Goal: Task Accomplishment & Management: Use online tool/utility

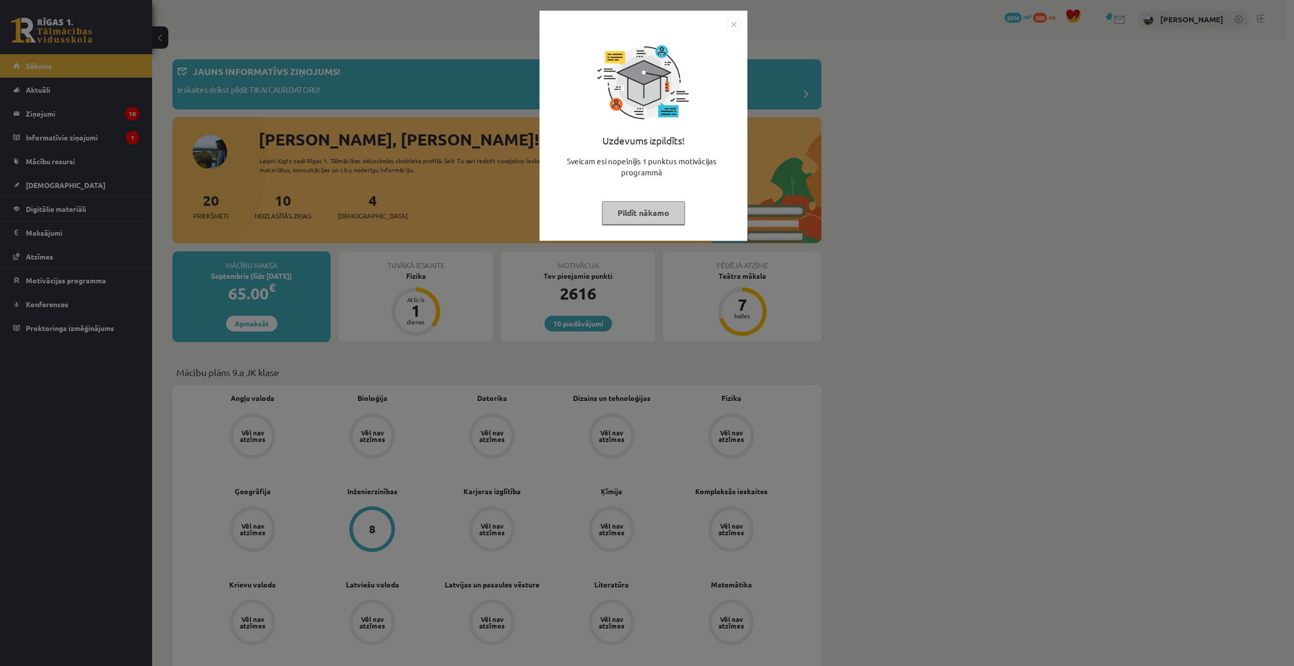
click at [663, 199] on div "Uzdevums izpildīts! Sveicam esi nopelnījis 1 punktus motivācijas programmā Pild…" at bounding box center [644, 133] width 196 height 203
click at [633, 206] on button "Pildīt nākamo" at bounding box center [643, 212] width 83 height 23
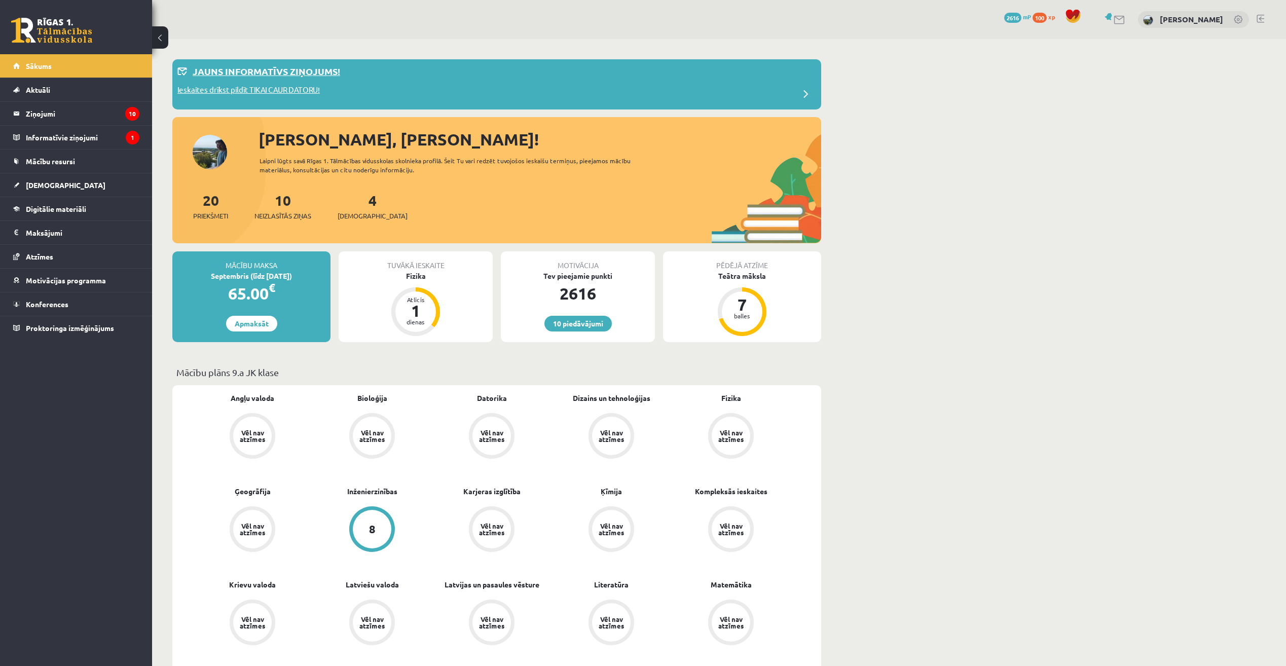
click at [260, 89] on p "Ieskaites drīkst pildīt TIKAI CAUR DATORU!" at bounding box center [248, 91] width 142 height 14
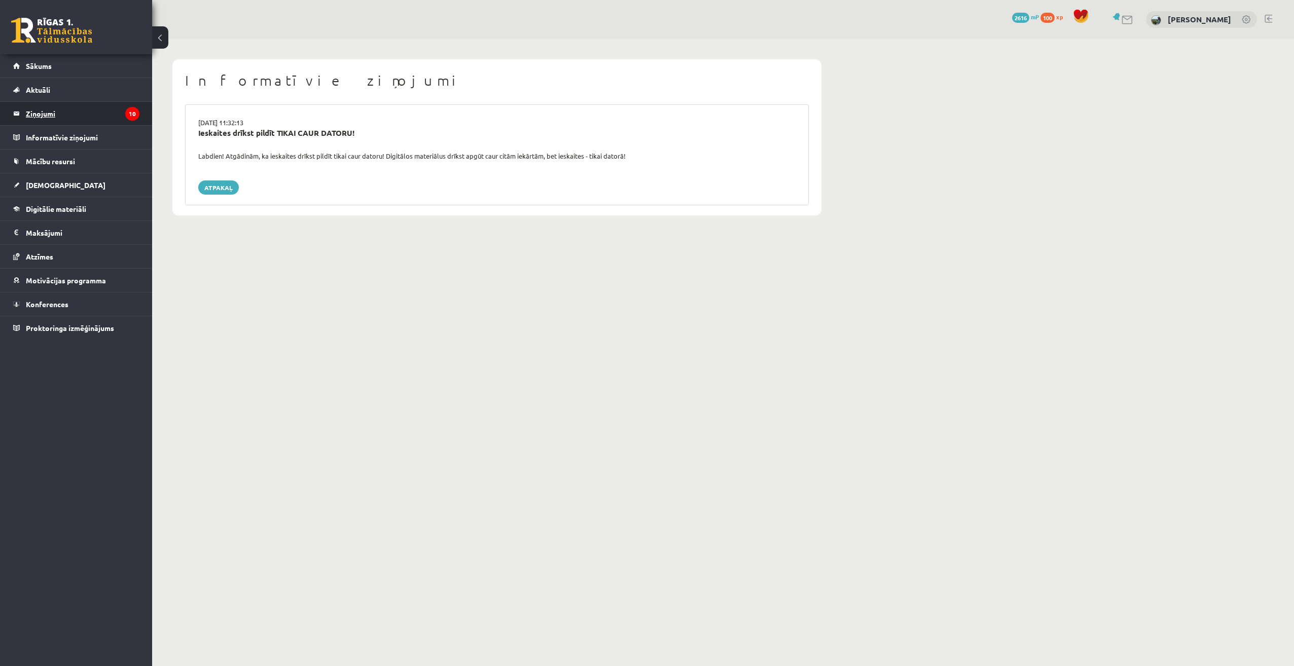
click at [96, 117] on legend "Ziņojumi 10" at bounding box center [83, 113] width 114 height 23
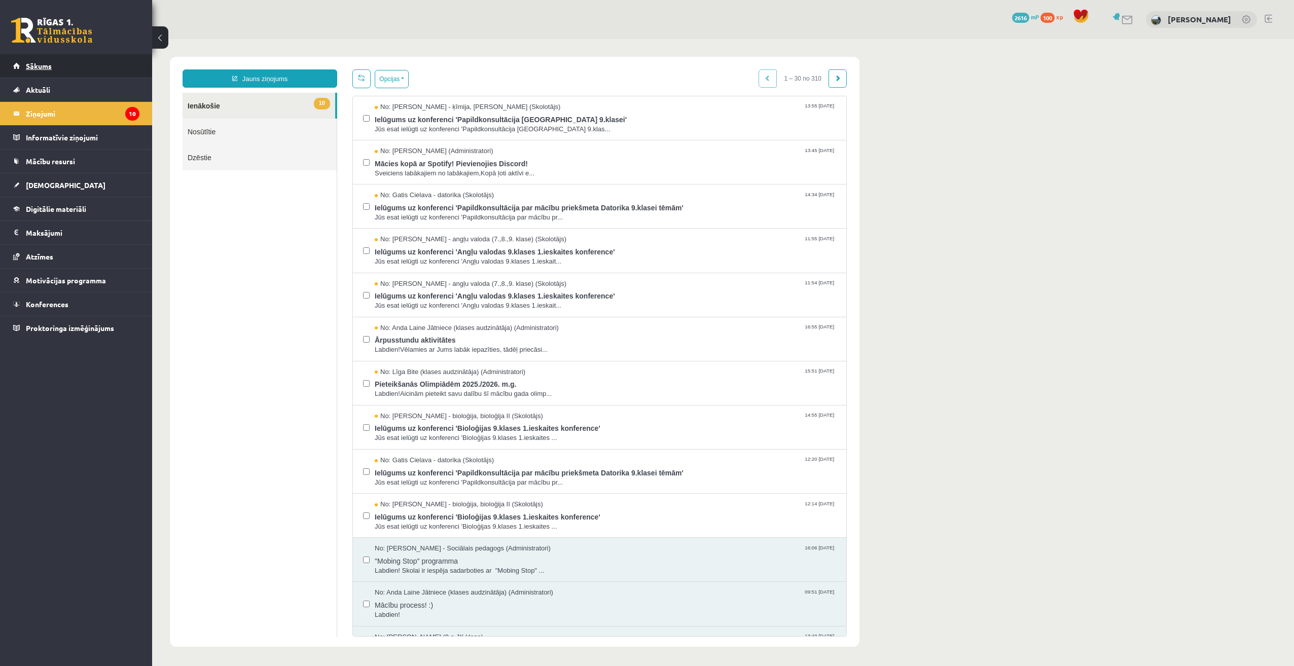
click at [126, 59] on link "Sākums" at bounding box center [76, 65] width 126 height 23
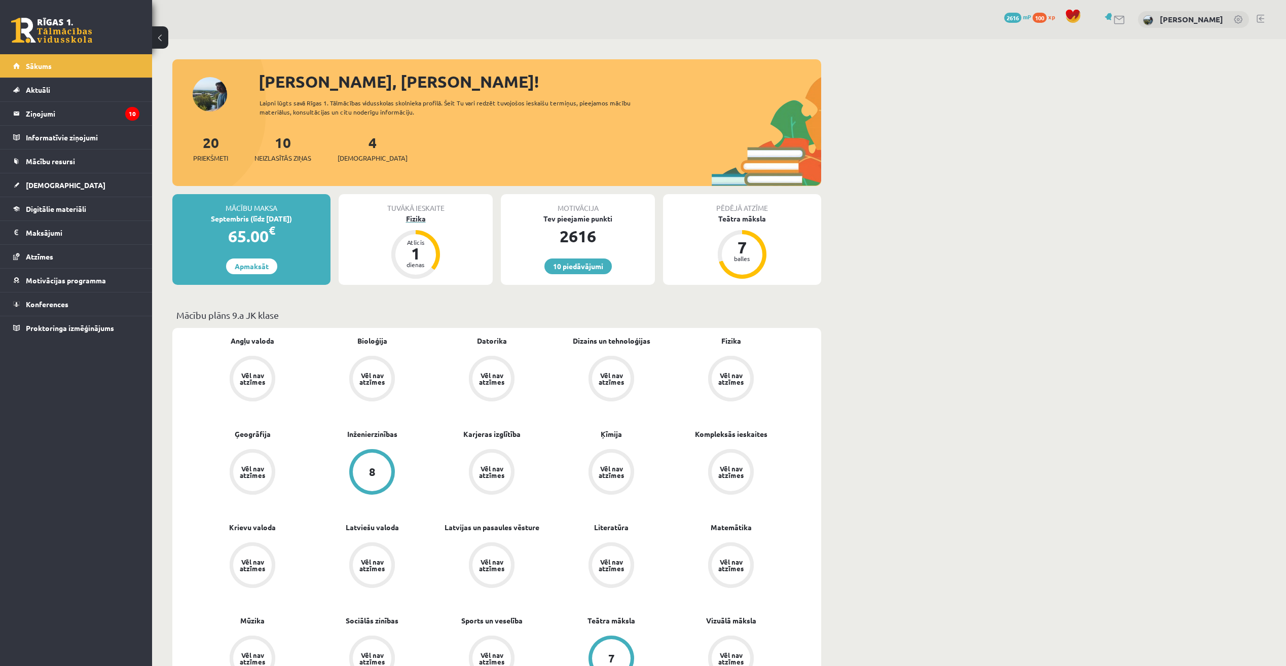
click at [420, 217] on div "Fizika" at bounding box center [416, 218] width 154 height 11
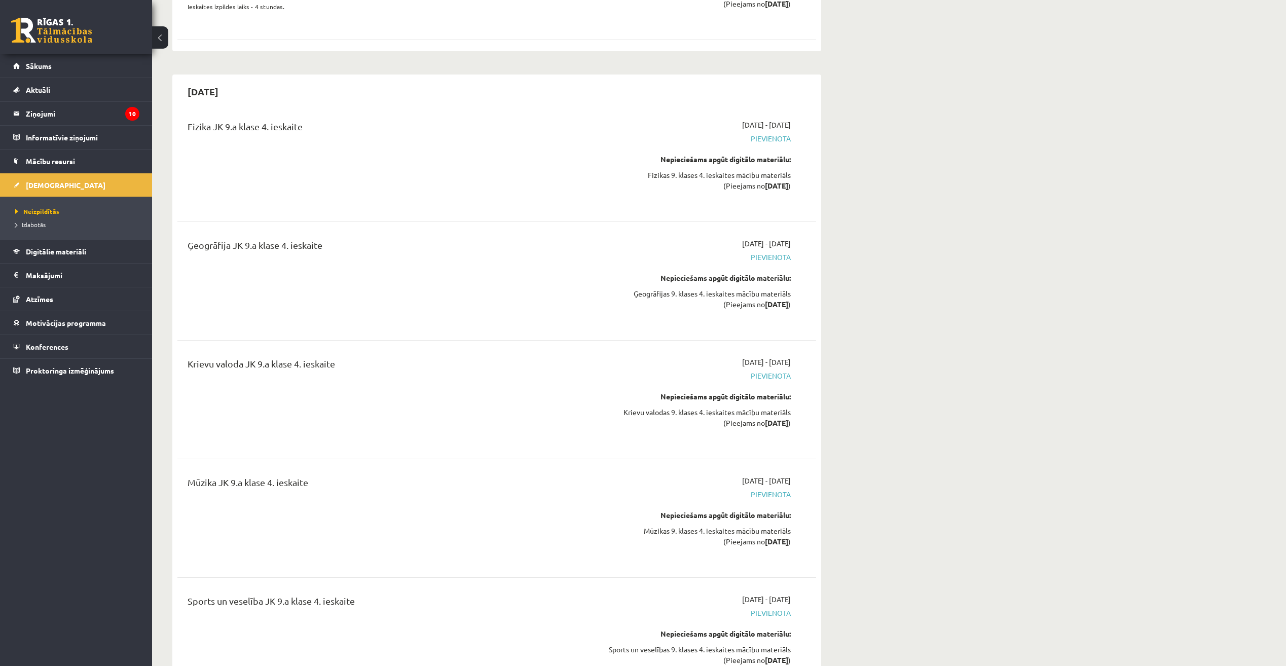
scroll to position [9829, 0]
